Goal: Information Seeking & Learning: Learn about a topic

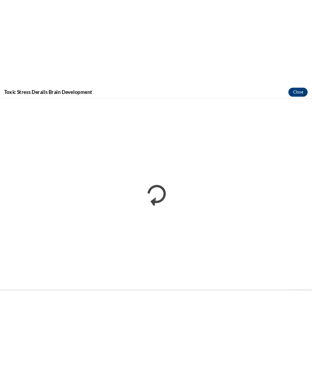
scroll to position [1194, 0]
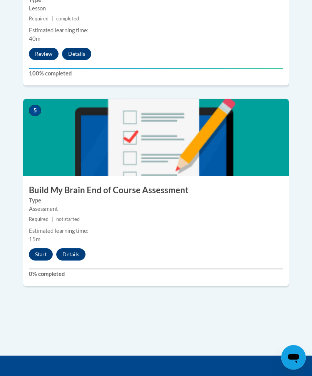
click at [46, 249] on button "Start" at bounding box center [41, 255] width 24 height 12
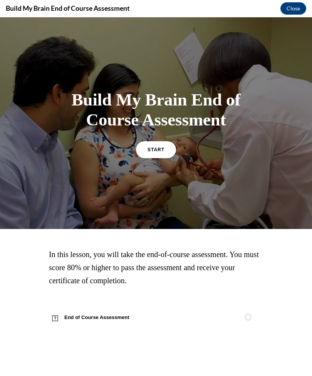
scroll to position [1204, 0]
click at [158, 148] on span "START" at bounding box center [155, 149] width 17 height 5
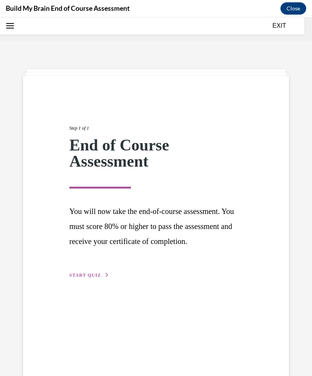
scroll to position [24, 0]
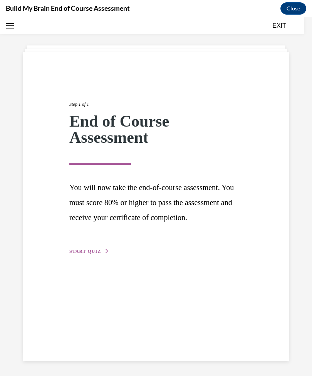
click at [89, 254] on span "START QUIZ" at bounding box center [85, 251] width 32 height 5
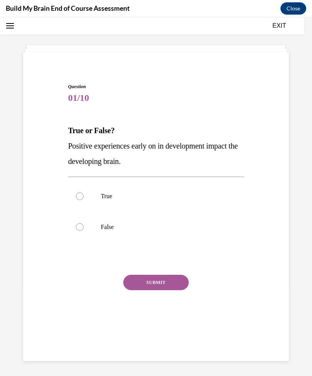
click at [82, 195] on div at bounding box center [80, 197] width 8 height 8
click at [82, 195] on input "True" at bounding box center [80, 197] width 8 height 8
radio input "true"
click at [159, 285] on button "SUBMIT" at bounding box center [155, 282] width 65 height 15
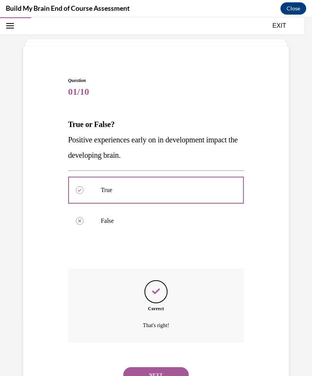
scroll to position [29, 0]
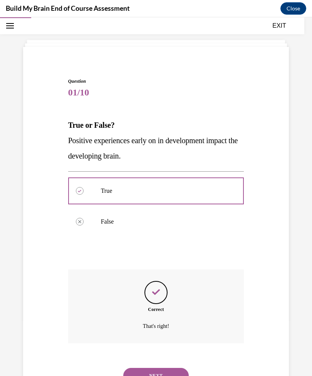
click at [169, 368] on button "NEXT" at bounding box center [155, 375] width 65 height 15
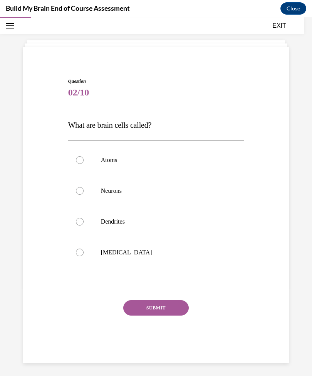
scroll to position [24, 0]
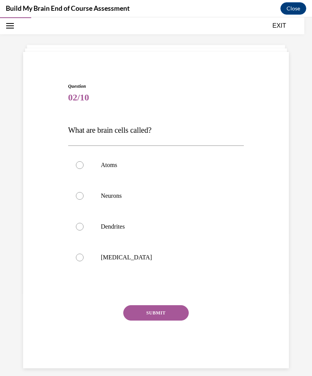
click at [78, 200] on label "Neurons" at bounding box center [156, 196] width 176 height 31
click at [78, 200] on input "Neurons" at bounding box center [80, 196] width 8 height 8
radio input "true"
click at [175, 315] on button "SUBMIT" at bounding box center [155, 312] width 65 height 15
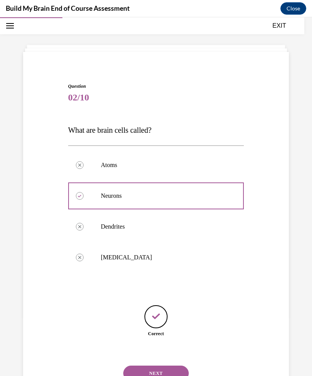
click at [171, 366] on button "NEXT" at bounding box center [155, 373] width 65 height 15
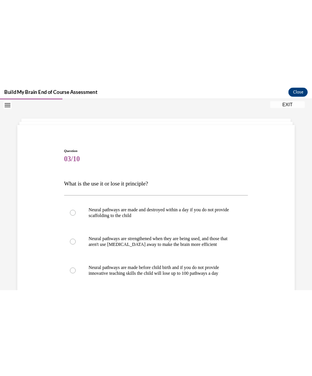
scroll to position [1204, 0]
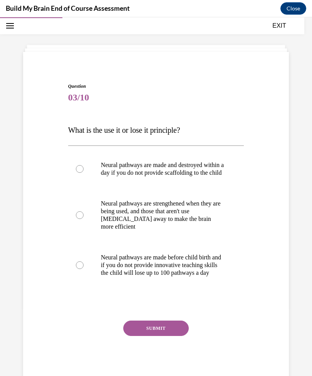
click at [85, 225] on label "Neural pathways are strengthened when they are being used, and those that aren'…" at bounding box center [156, 215] width 176 height 54
click at [84, 219] on input "Neural pathways are strengthened when they are being used, and those that aren'…" at bounding box center [80, 215] width 8 height 8
radio input "true"
click at [176, 336] on button "SUBMIT" at bounding box center [155, 328] width 65 height 15
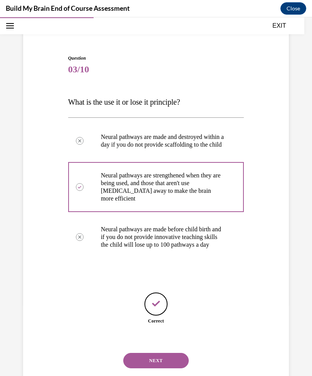
scroll to position [53, 0]
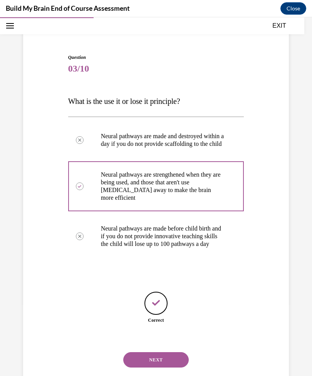
click at [172, 364] on button "NEXT" at bounding box center [155, 359] width 65 height 15
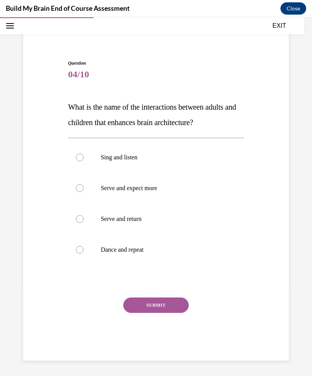
scroll to position [24, 0]
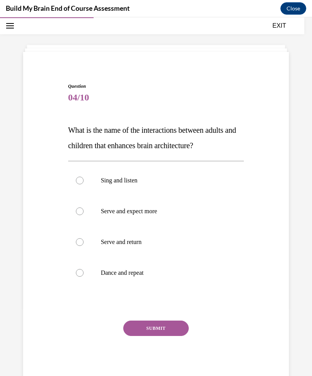
click at [74, 242] on label "Serve and return" at bounding box center [156, 242] width 176 height 31
click at [76, 242] on input "Serve and return" at bounding box center [80, 242] width 8 height 8
radio input "true"
click at [176, 330] on button "SUBMIT" at bounding box center [155, 328] width 65 height 15
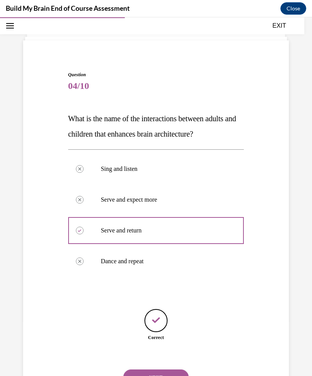
scroll to position [38, 0]
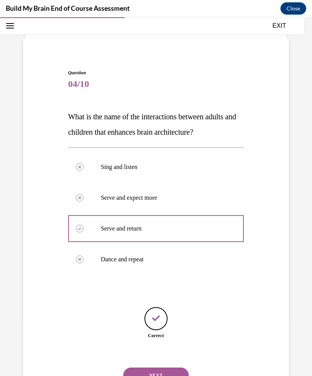
click at [167, 371] on button "NEXT" at bounding box center [155, 375] width 65 height 15
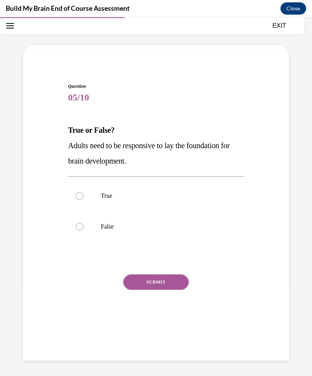
scroll to position [24, 0]
click at [82, 192] on label "True" at bounding box center [156, 196] width 176 height 31
click at [82, 192] on input "True" at bounding box center [80, 196] width 8 height 8
radio input "true"
click at [172, 272] on div "Question 05/10 True or False? Adults need to be responsive to lay the foundatio…" at bounding box center [156, 210] width 176 height 255
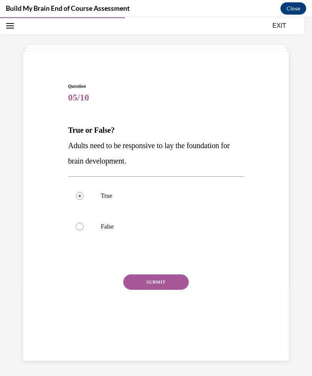
click at [185, 282] on button "SUBMIT" at bounding box center [155, 282] width 65 height 15
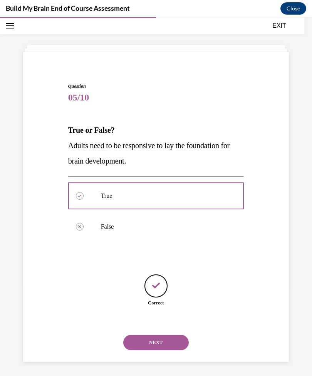
click at [175, 335] on button "NEXT" at bounding box center [155, 342] width 65 height 15
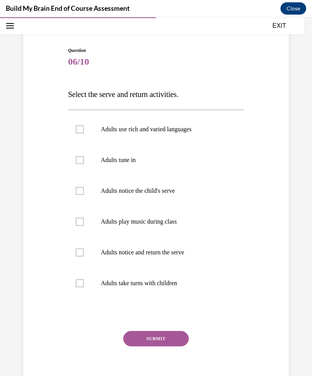
scroll to position [60, 0]
click at [237, 306] on div "Question 06/10 Select the serve and return activities. Adults use rich and vari…" at bounding box center [156, 220] width 176 height 347
click at [88, 224] on label "Adults play music during class" at bounding box center [156, 222] width 176 height 31
click at [84, 224] on input "Adults play music during class" at bounding box center [80, 222] width 8 height 8
checkbox input "true"
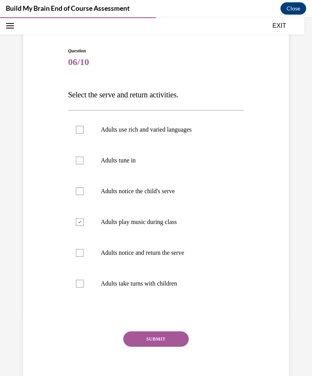
click at [83, 193] on div at bounding box center [80, 192] width 8 height 8
click at [83, 193] on input "Adults notice the child's serve" at bounding box center [80, 192] width 8 height 8
checkbox input "true"
click at [88, 128] on label "Adults use rich and varied languages" at bounding box center [156, 129] width 176 height 31
click at [84, 128] on input "Adults use rich and varied languages" at bounding box center [80, 130] width 8 height 8
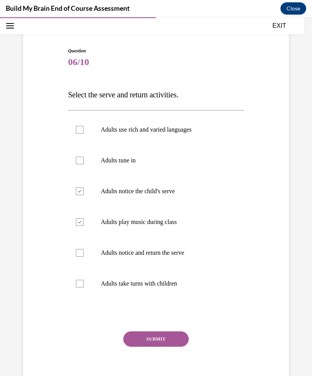
checkbox input "true"
click at [85, 158] on label "Adults tune in" at bounding box center [156, 160] width 176 height 31
click at [84, 158] on input "Adults tune in" at bounding box center [80, 161] width 8 height 8
checkbox input "true"
click at [82, 280] on div at bounding box center [80, 284] width 8 height 8
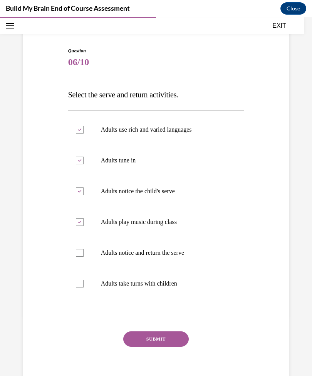
click at [82, 280] on input "Adults take turns with children" at bounding box center [80, 284] width 8 height 8
checkbox input "true"
click at [82, 253] on div at bounding box center [80, 253] width 8 height 8
click at [82, 253] on input "Adults notice and return the serve" at bounding box center [80, 253] width 8 height 8
checkbox input "true"
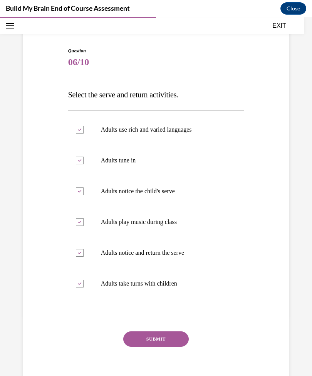
click at [153, 332] on button "SUBMIT" at bounding box center [155, 338] width 65 height 15
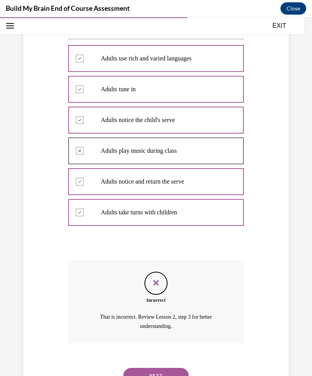
scroll to position [131, 0]
click at [180, 368] on button "NEXT" at bounding box center [155, 375] width 65 height 15
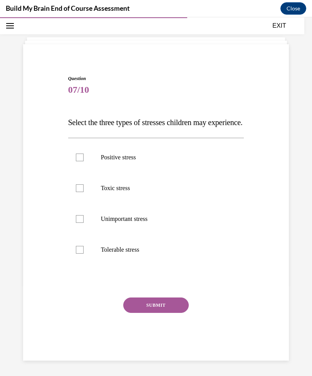
scroll to position [24, 0]
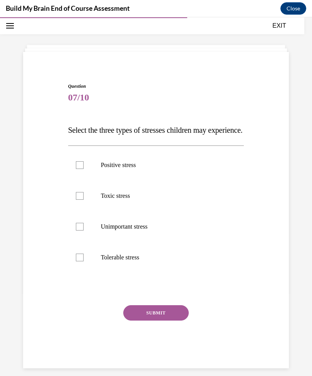
click at [82, 200] on div at bounding box center [80, 196] width 8 height 8
click at [82, 200] on input "Toxic stress" at bounding box center [80, 196] width 8 height 8
checkbox input "true"
click at [90, 181] on label "Positive stress" at bounding box center [156, 165] width 176 height 31
click at [84, 169] on input "Positive stress" at bounding box center [80, 165] width 8 height 8
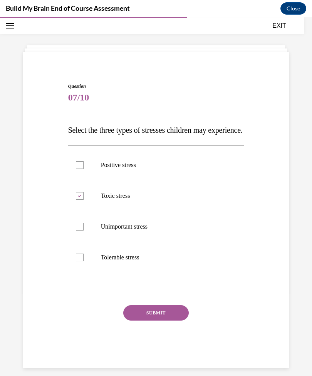
checkbox input "true"
click at [81, 261] on div at bounding box center [80, 258] width 8 height 8
click at [81, 261] on input "Tolerable stress" at bounding box center [80, 258] width 8 height 8
checkbox input "true"
click at [164, 321] on button "SUBMIT" at bounding box center [155, 312] width 65 height 15
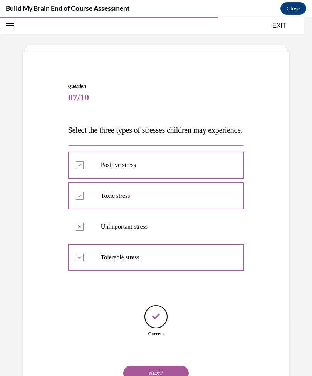
click at [174, 373] on button "NEXT" at bounding box center [155, 373] width 65 height 15
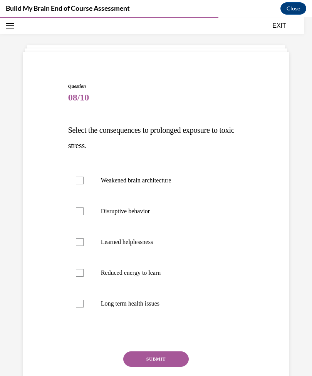
click at [71, 301] on label "Long term health issues" at bounding box center [156, 303] width 176 height 31
click at [76, 301] on input "Long term health issues" at bounding box center [80, 304] width 8 height 8
checkbox input "true"
click at [85, 275] on label "Reduced energy to learn" at bounding box center [156, 273] width 176 height 31
click at [84, 275] on input "Reduced energy to learn" at bounding box center [80, 273] width 8 height 8
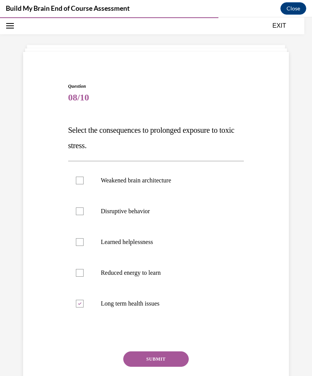
checkbox input "true"
click at [77, 215] on div at bounding box center [80, 212] width 8 height 8
click at [77, 215] on input "Disruptive behavior" at bounding box center [80, 212] width 8 height 8
checkbox input "true"
click at [75, 188] on label "Weakened brain architecture" at bounding box center [156, 180] width 176 height 31
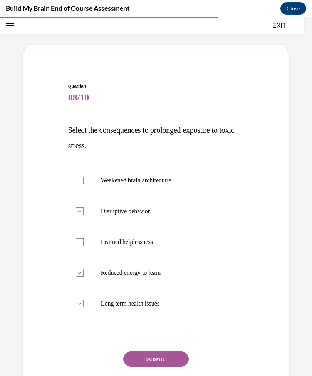
click at [76, 184] on input "Weakened brain architecture" at bounding box center [80, 181] width 8 height 8
checkbox input "true"
click at [79, 244] on div at bounding box center [80, 242] width 8 height 8
click at [79, 244] on input "Learned helplessness" at bounding box center [80, 242] width 8 height 8
checkbox input "true"
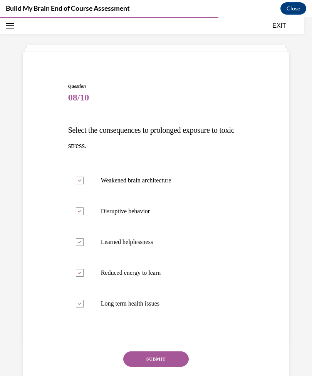
click at [179, 359] on button "SUBMIT" at bounding box center [155, 359] width 65 height 15
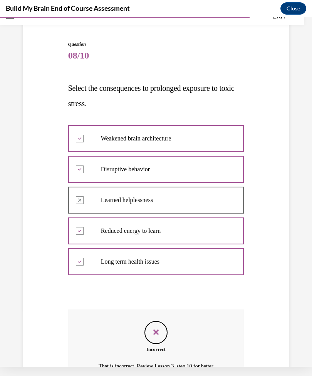
scroll to position [57, 0]
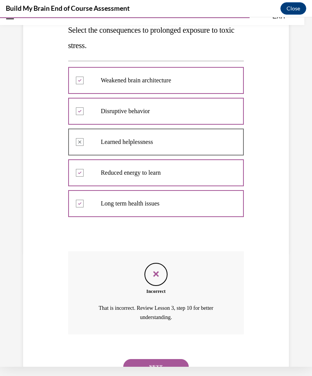
click at [172, 359] on button "NEXT" at bounding box center [155, 366] width 65 height 15
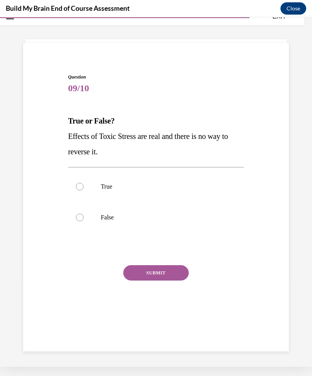
scroll to position [24, 0]
click at [81, 217] on div at bounding box center [80, 218] width 8 height 8
click at [81, 217] on input "False" at bounding box center [80, 218] width 8 height 8
radio input "true"
click at [174, 273] on button "SUBMIT" at bounding box center [155, 272] width 65 height 15
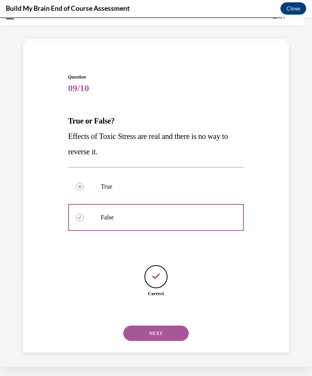
click at [172, 326] on button "NEXT" at bounding box center [155, 333] width 65 height 15
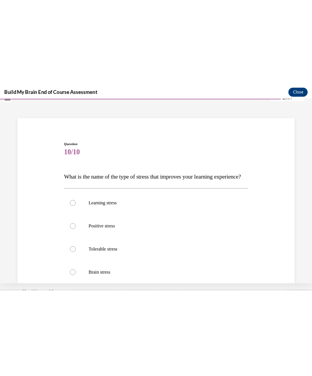
scroll to position [1204, 0]
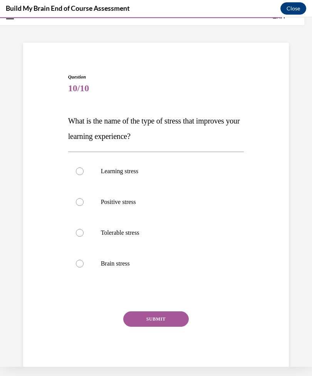
click at [75, 201] on label "Positive stress" at bounding box center [156, 202] width 176 height 31
click at [76, 201] on input "Positive stress" at bounding box center [80, 202] width 8 height 8
radio input "true"
click at [168, 320] on button "SUBMIT" at bounding box center [155, 318] width 65 height 15
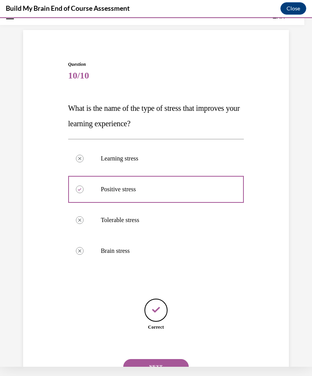
scroll to position [38, 0]
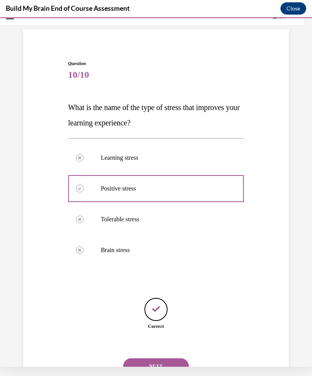
click at [162, 358] on button "NEXT" at bounding box center [155, 365] width 65 height 15
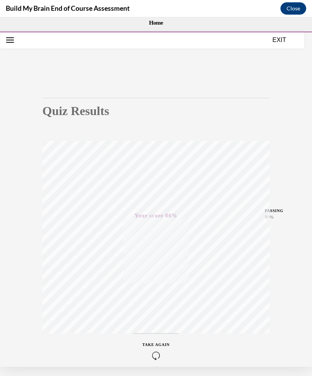
scroll to position [0, 0]
click at [279, 44] on button "EXIT" at bounding box center [279, 39] width 46 height 9
